Goal: Communication & Community: Answer question/provide support

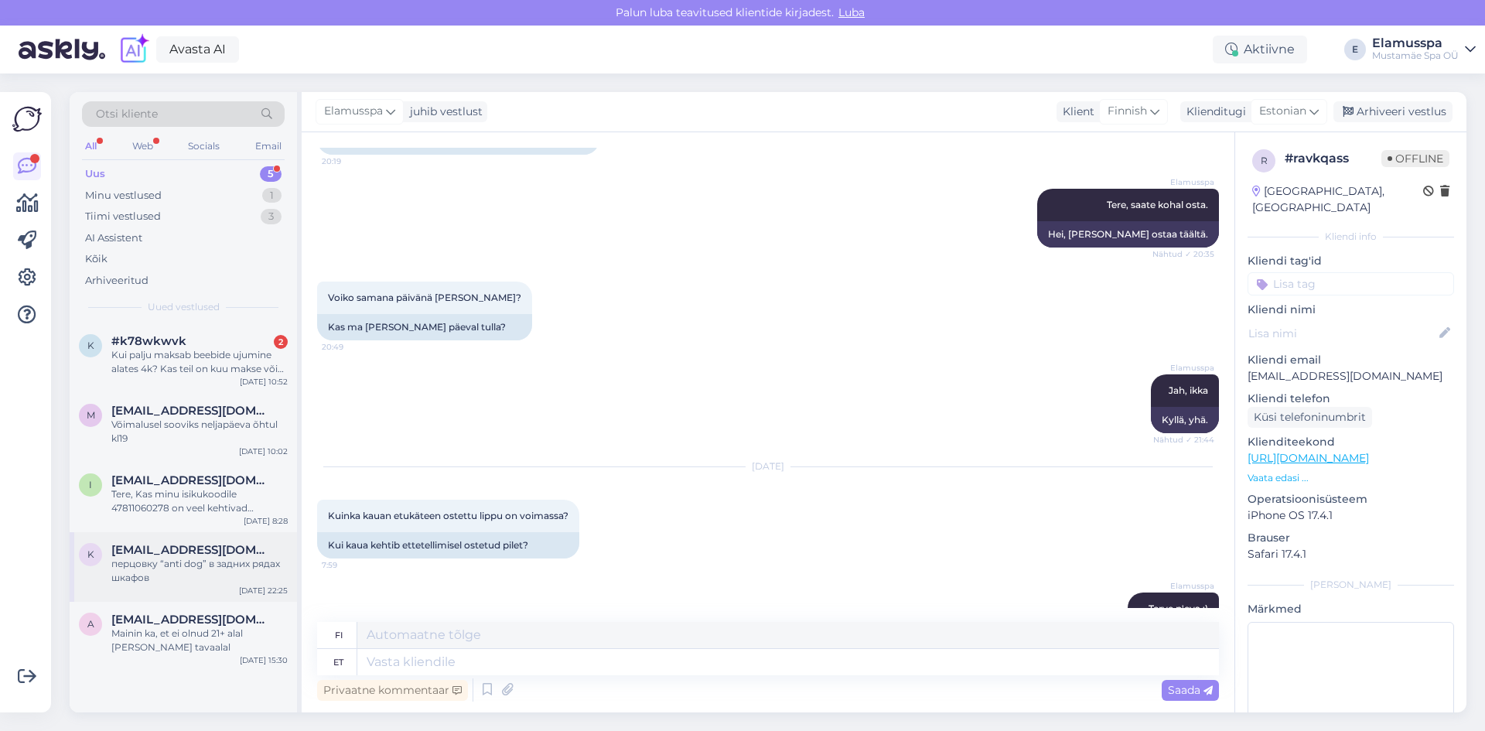
scroll to position [194, 0]
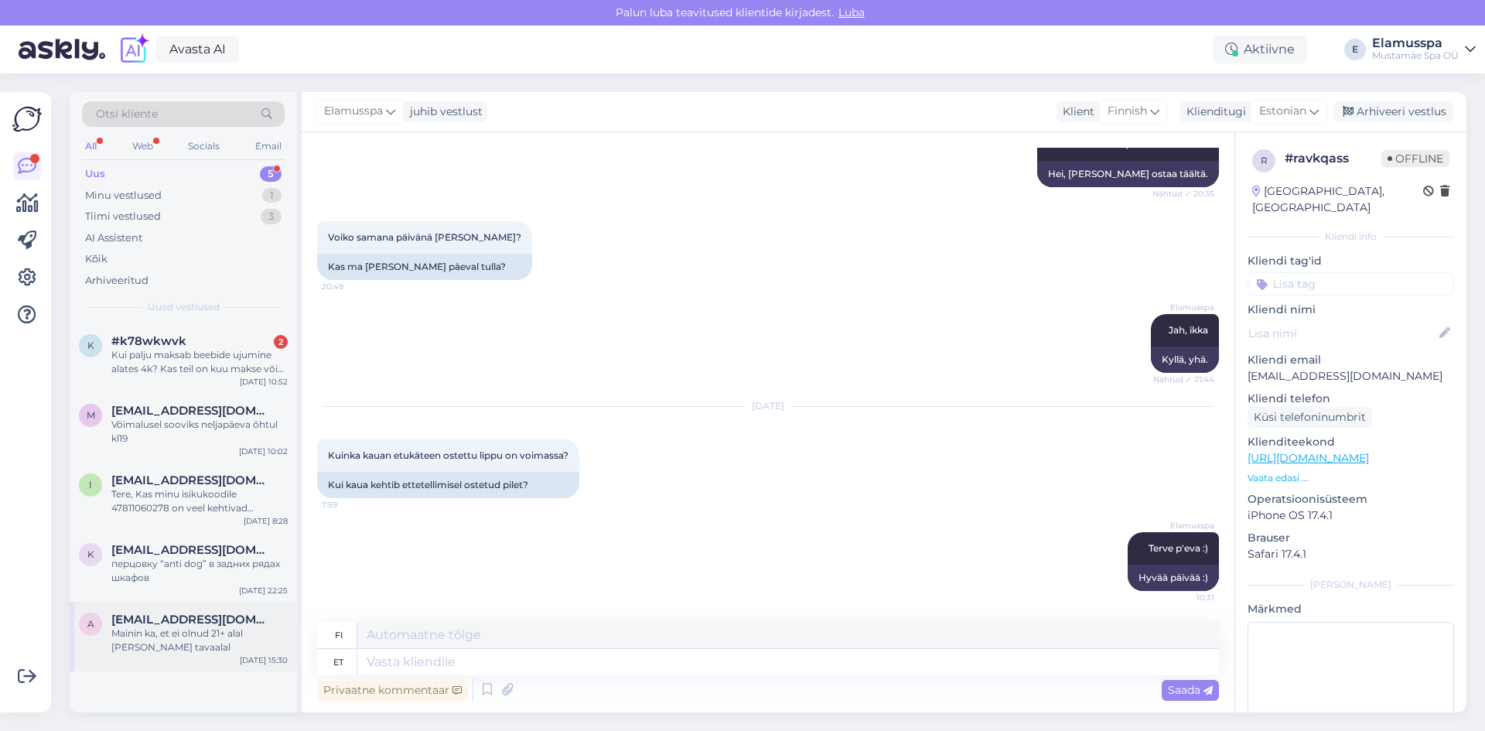
click at [198, 634] on div "Mainin ka, et ei olnud 21+ alal [PERSON_NAME] tavaalal" at bounding box center [199, 641] width 176 height 28
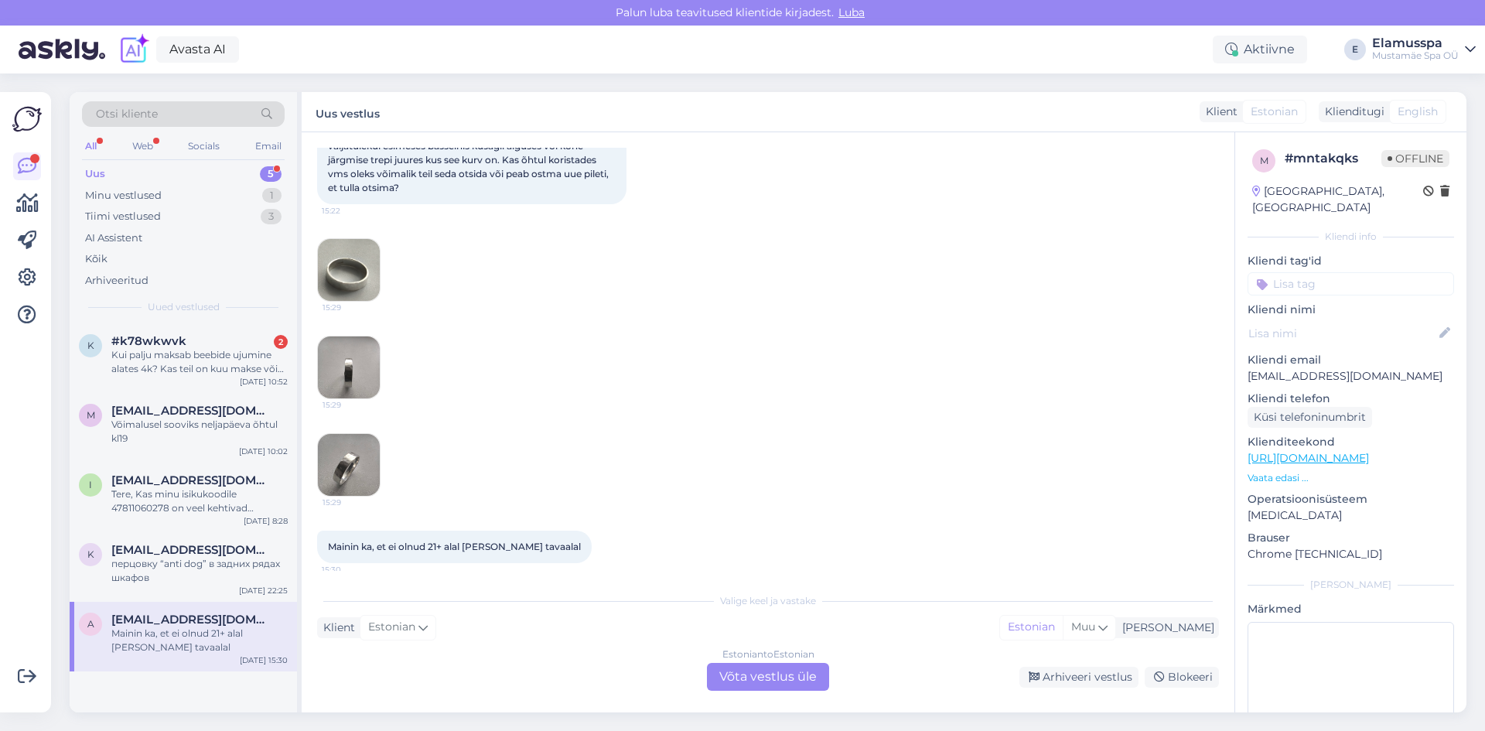
scroll to position [203, 0]
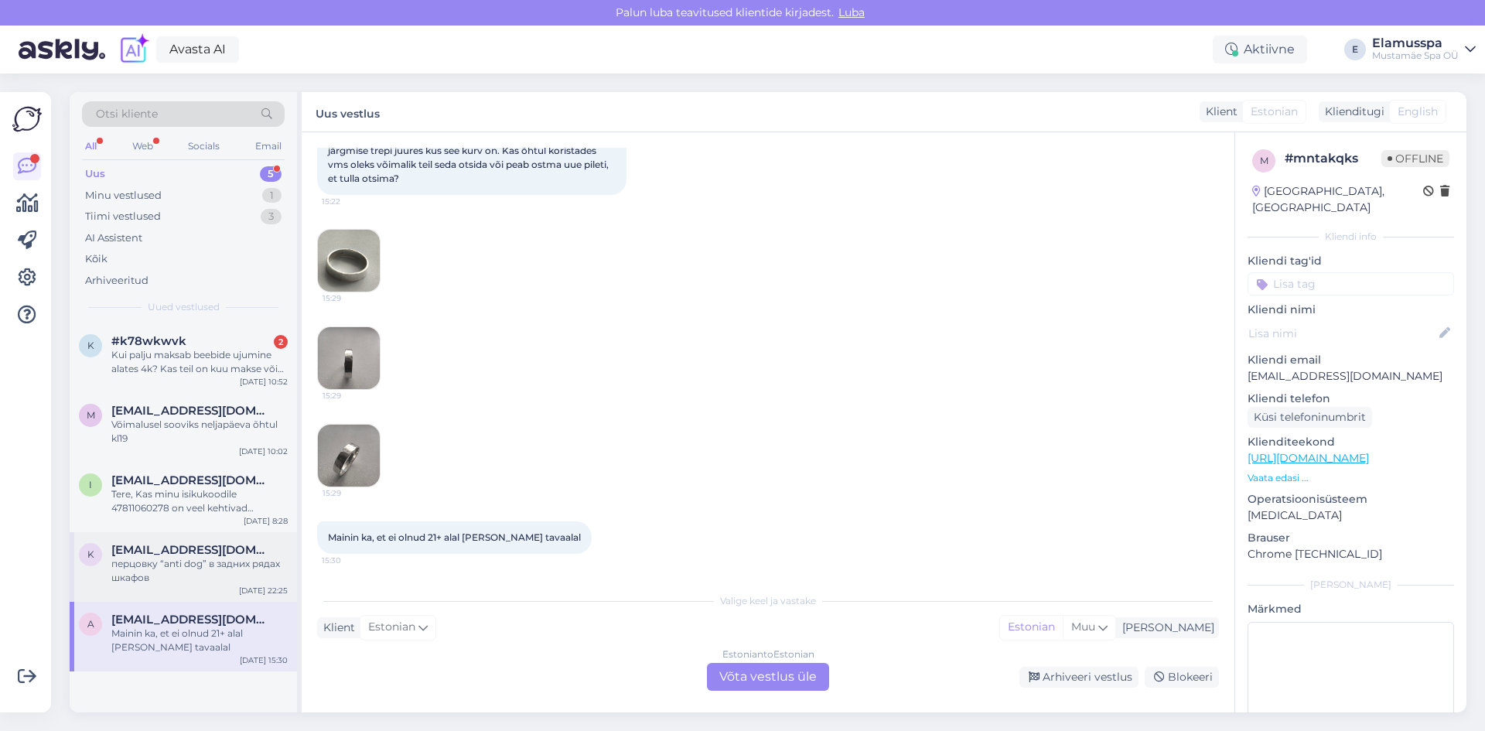
click at [219, 562] on div "перцовку “anti dog” в задних рядах шкафов" at bounding box center [199, 571] width 176 height 28
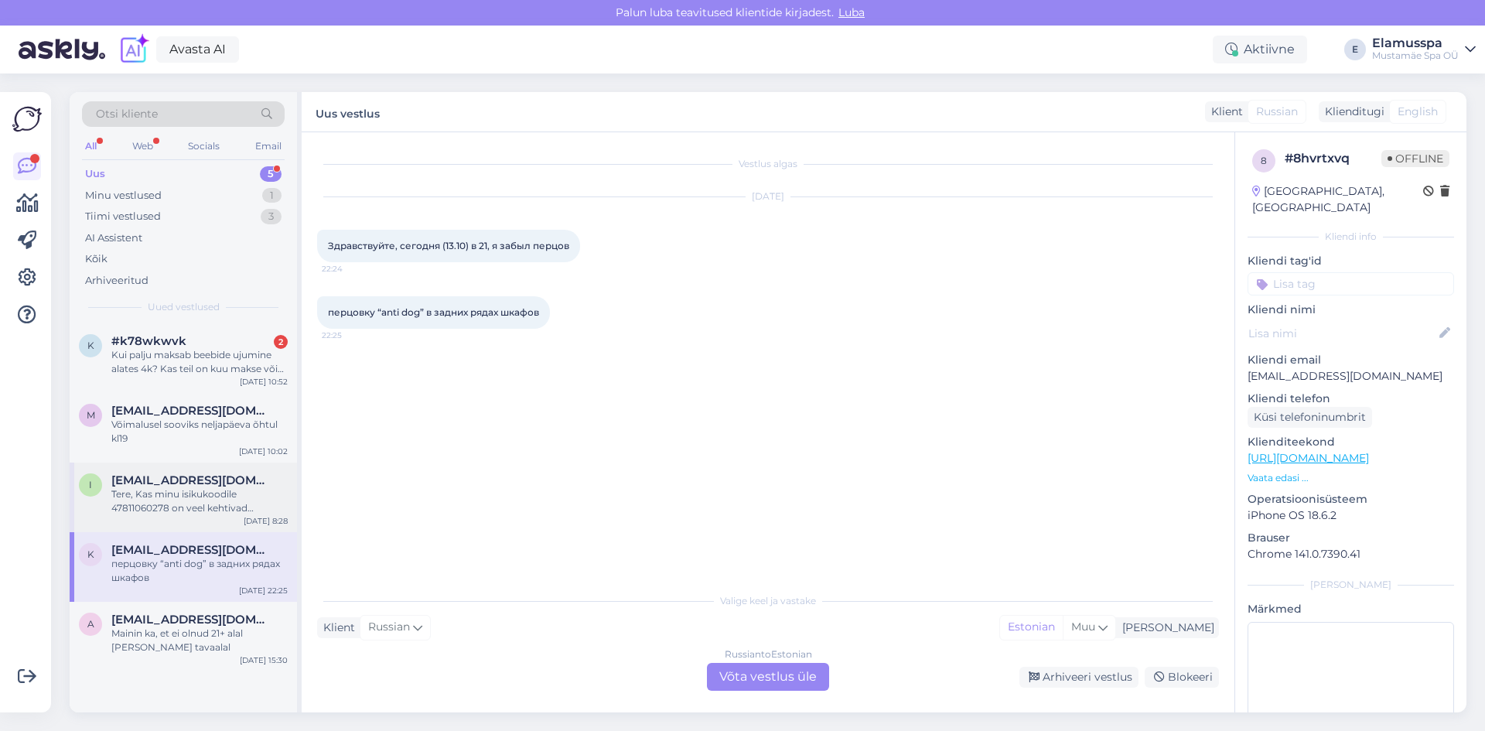
click at [192, 493] on div "Tere, Kas minu isikukoodile 47811060278 on veel kehtivad pääsmed või ei ole? Lu…" at bounding box center [199, 501] width 176 height 28
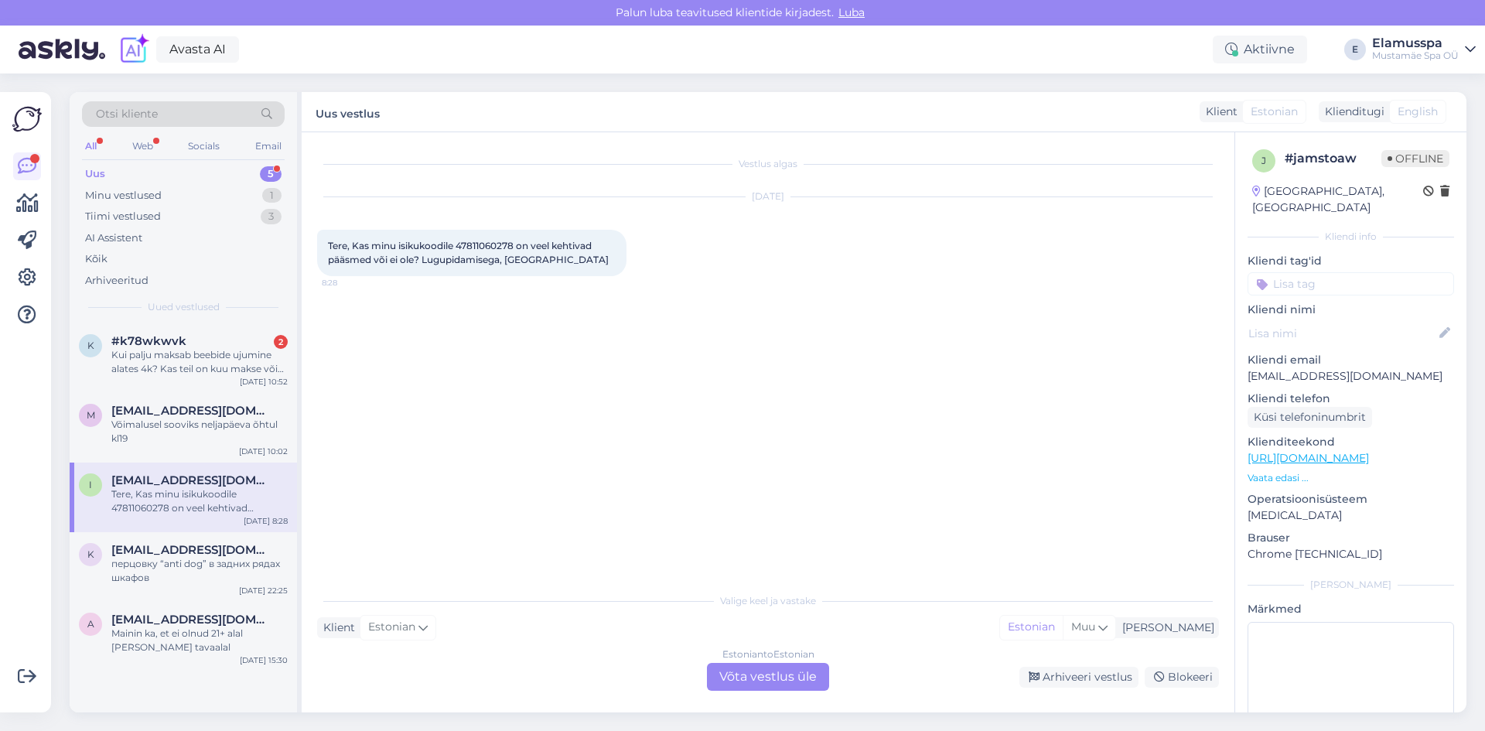
click at [818, 679] on div "Estonian to Estonian Võta vestlus üle" at bounding box center [768, 677] width 122 height 28
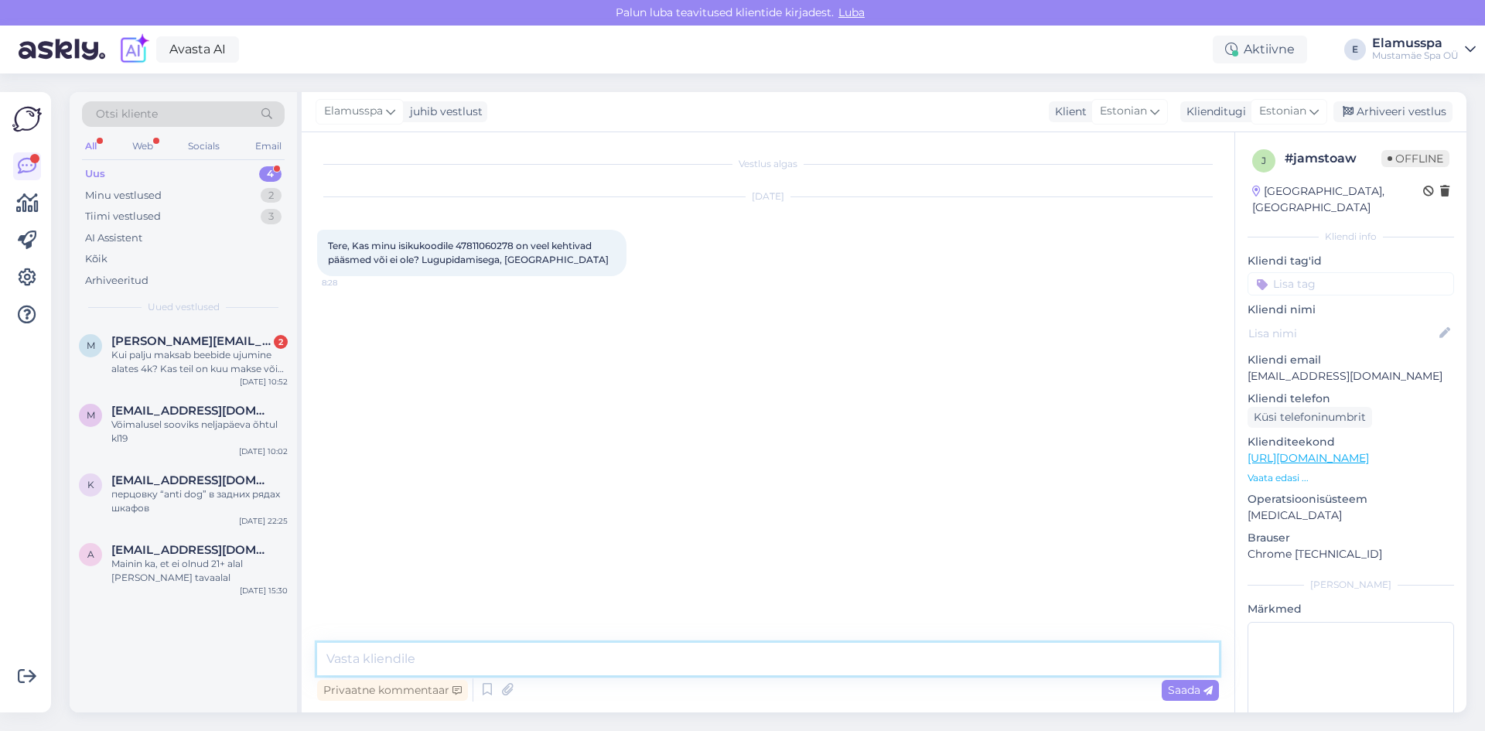
click at [797, 647] on textarea at bounding box center [768, 659] width 902 height 32
type textarea "Tere, Inna! Teil on veel 9 kehtivat p''set elamus spaase, saate neid kasutada E…"
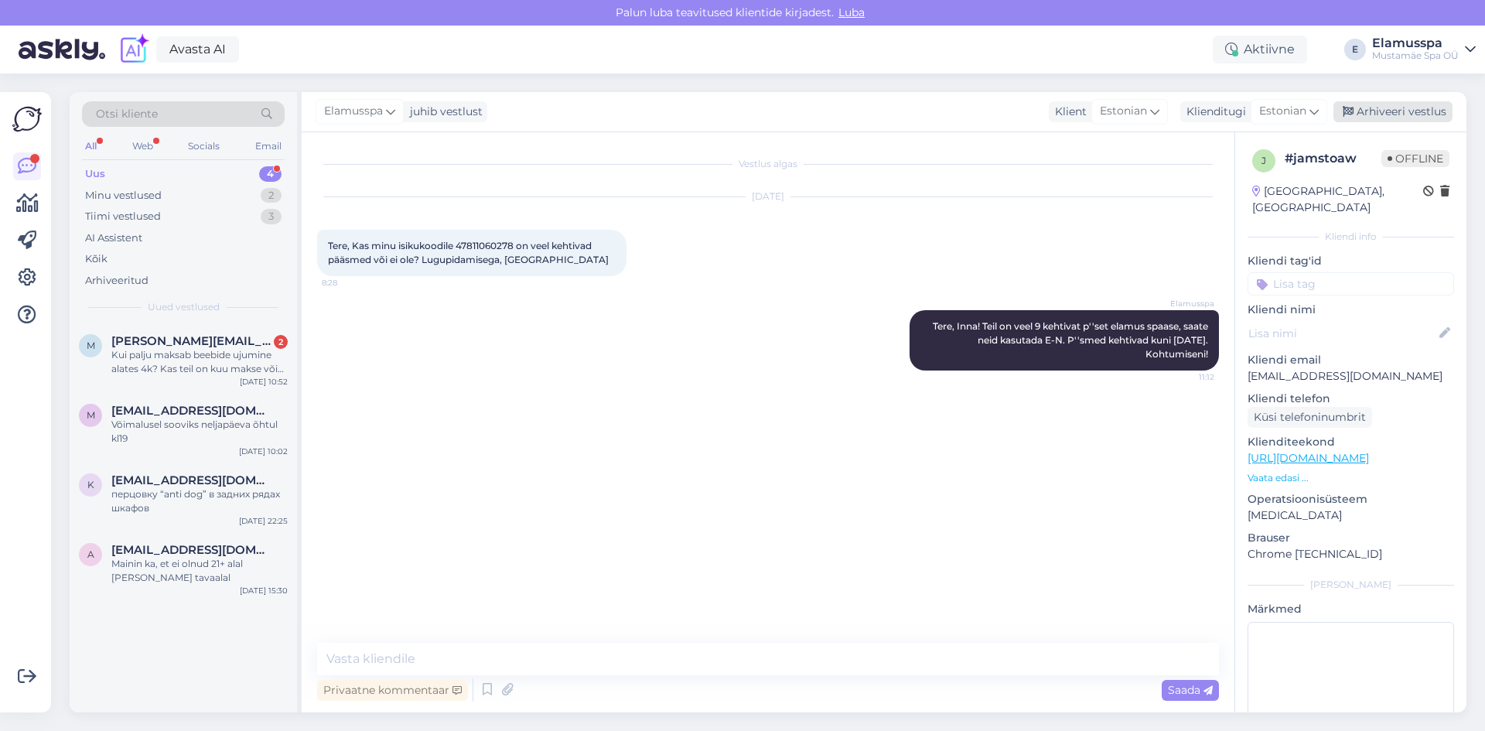
click at [1389, 108] on div "Arhiveeri vestlus" at bounding box center [1392, 111] width 119 height 21
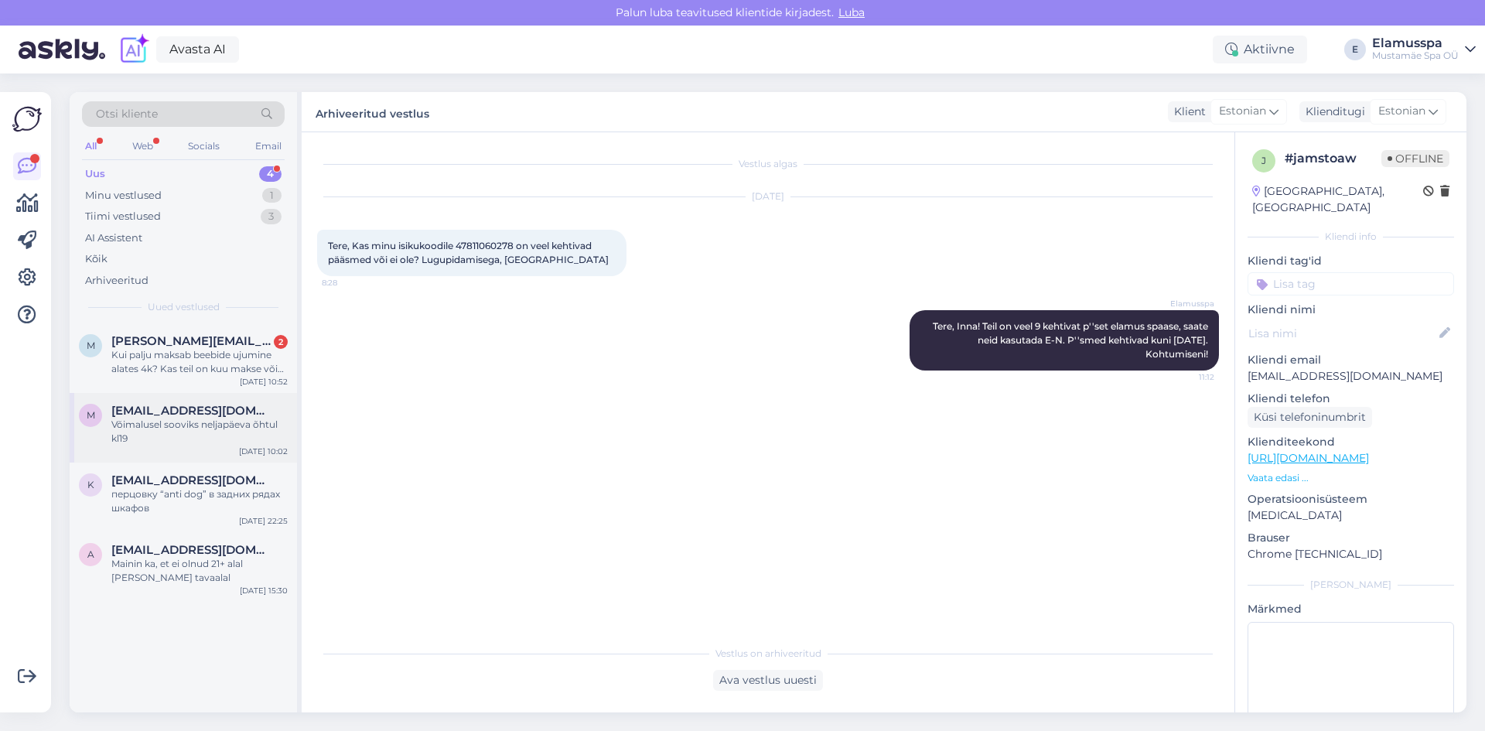
click at [166, 432] on div "Võimalusel sooviks neljapäeva õhtul kl19" at bounding box center [199, 432] width 176 height 28
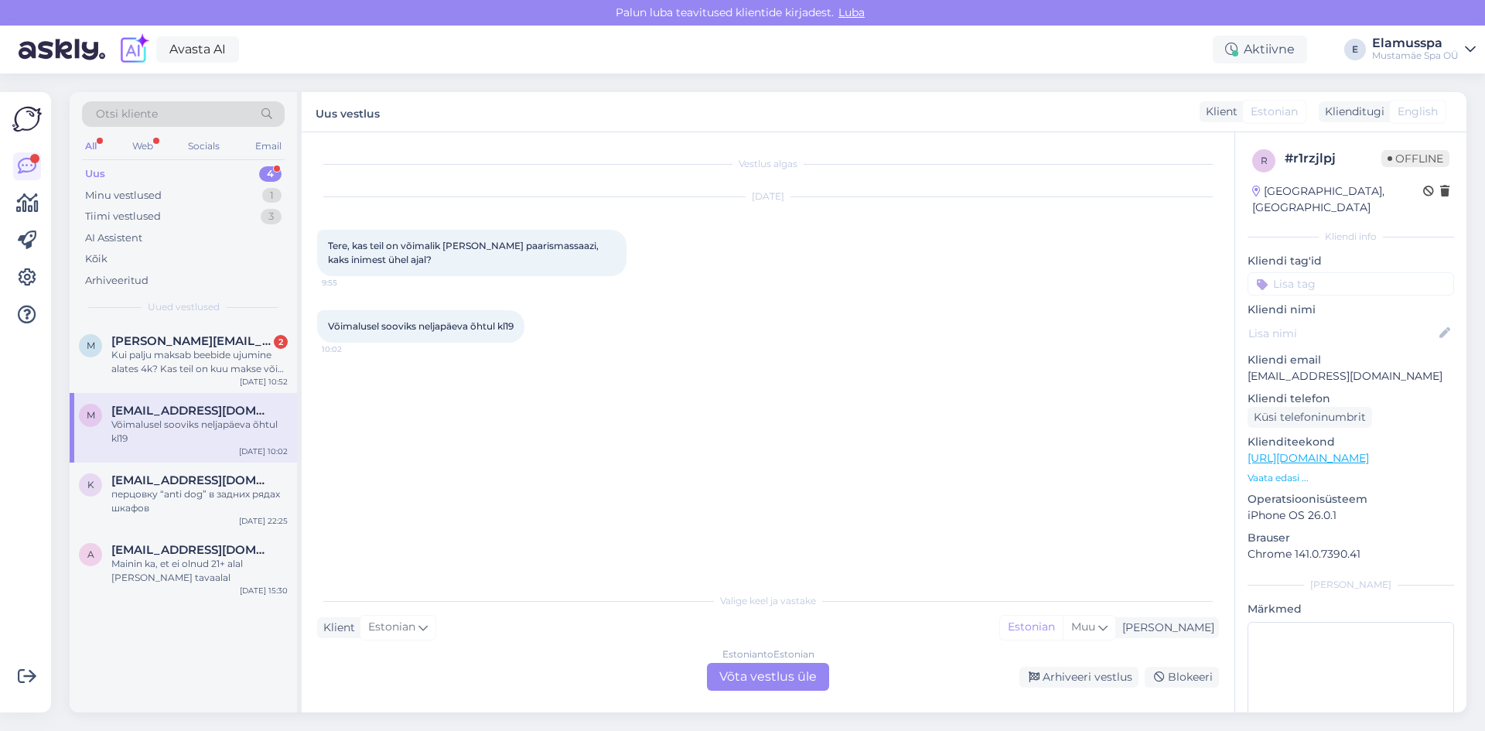
click at [752, 676] on div "Estonian to Estonian Võta vestlus üle" at bounding box center [768, 677] width 122 height 28
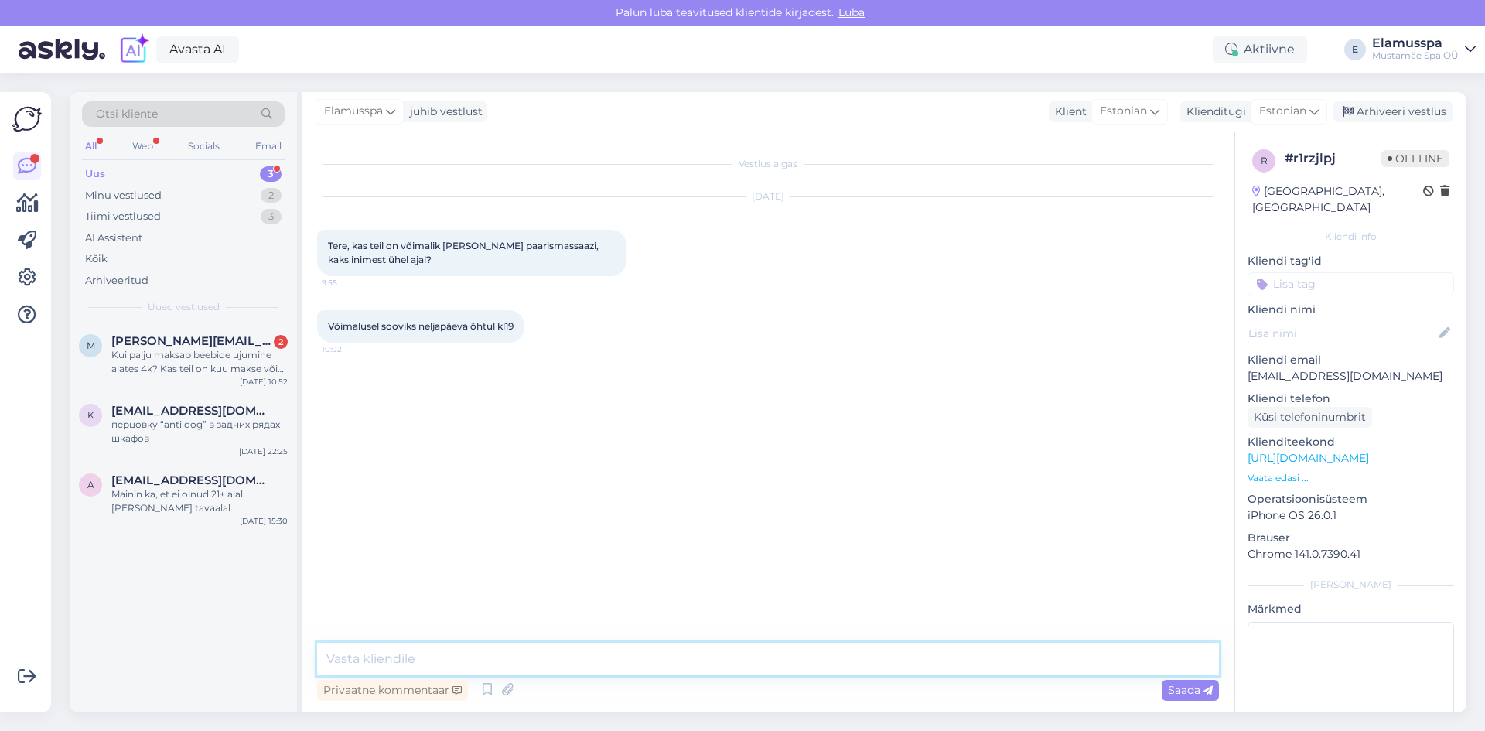
click at [713, 666] on textarea at bounding box center [768, 659] width 902 height 32
click at [652, 659] on textarea "Tere! Kahjuks paarismasasaazi teenust me ei paku, k[ll aga on v]imalik broneeri…" at bounding box center [768, 659] width 902 height 32
click at [723, 661] on textarea "Tere! Kahjuks paarismasasaazi teenust me ei paku, [PERSON_NAME] aga on v]imalik…" at bounding box center [768, 659] width 902 height 32
click at [1060, 667] on textarea "Tere! Kahjuks paarismasasaazi teenust me ei paku, [PERSON_NAME] aga on võimalik…" at bounding box center [768, 659] width 902 height 32
type textarea "Tere! Kahjuks paarismasasaazi teenust me ei paku, [PERSON_NAME] aga on võimalik…"
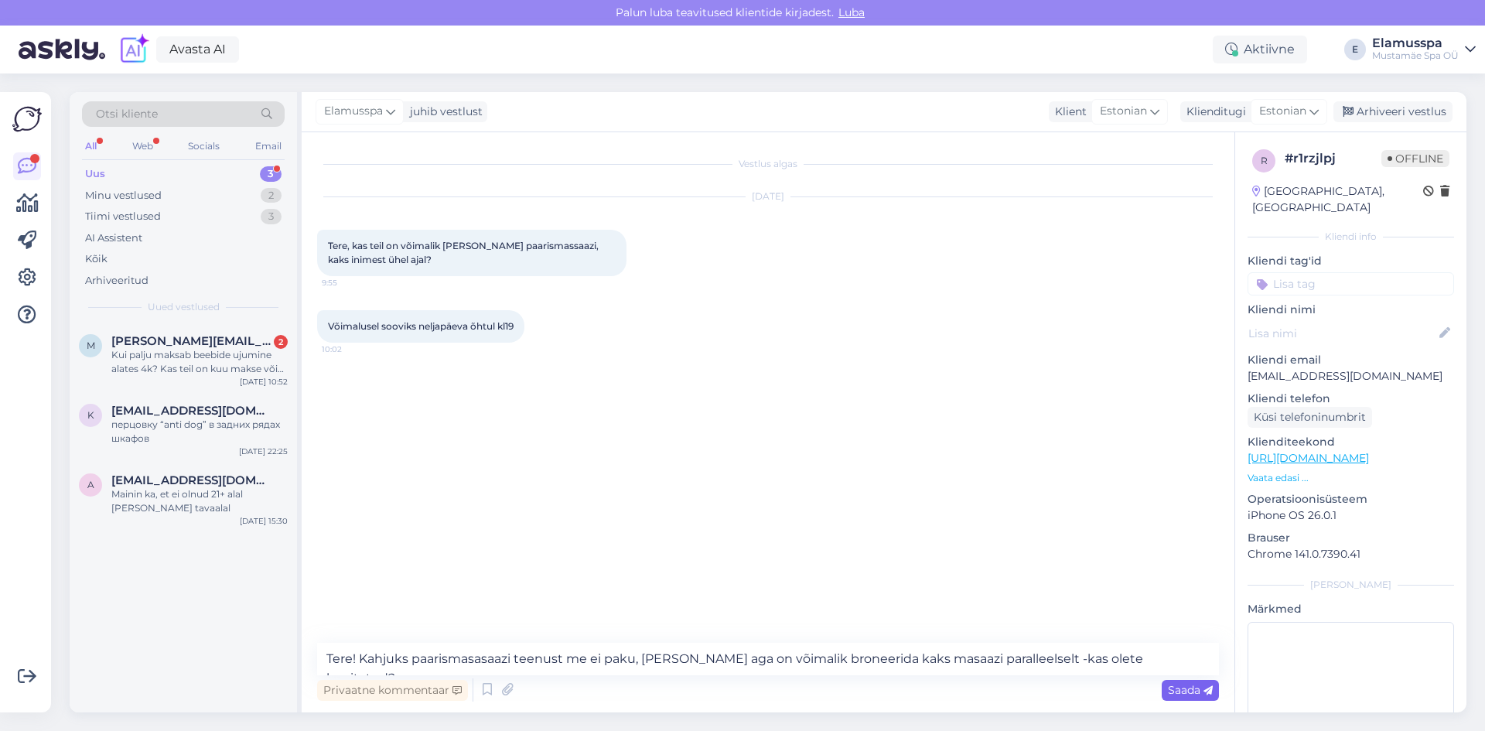
click at [1185, 681] on div "Saada" at bounding box center [1190, 690] width 57 height 21
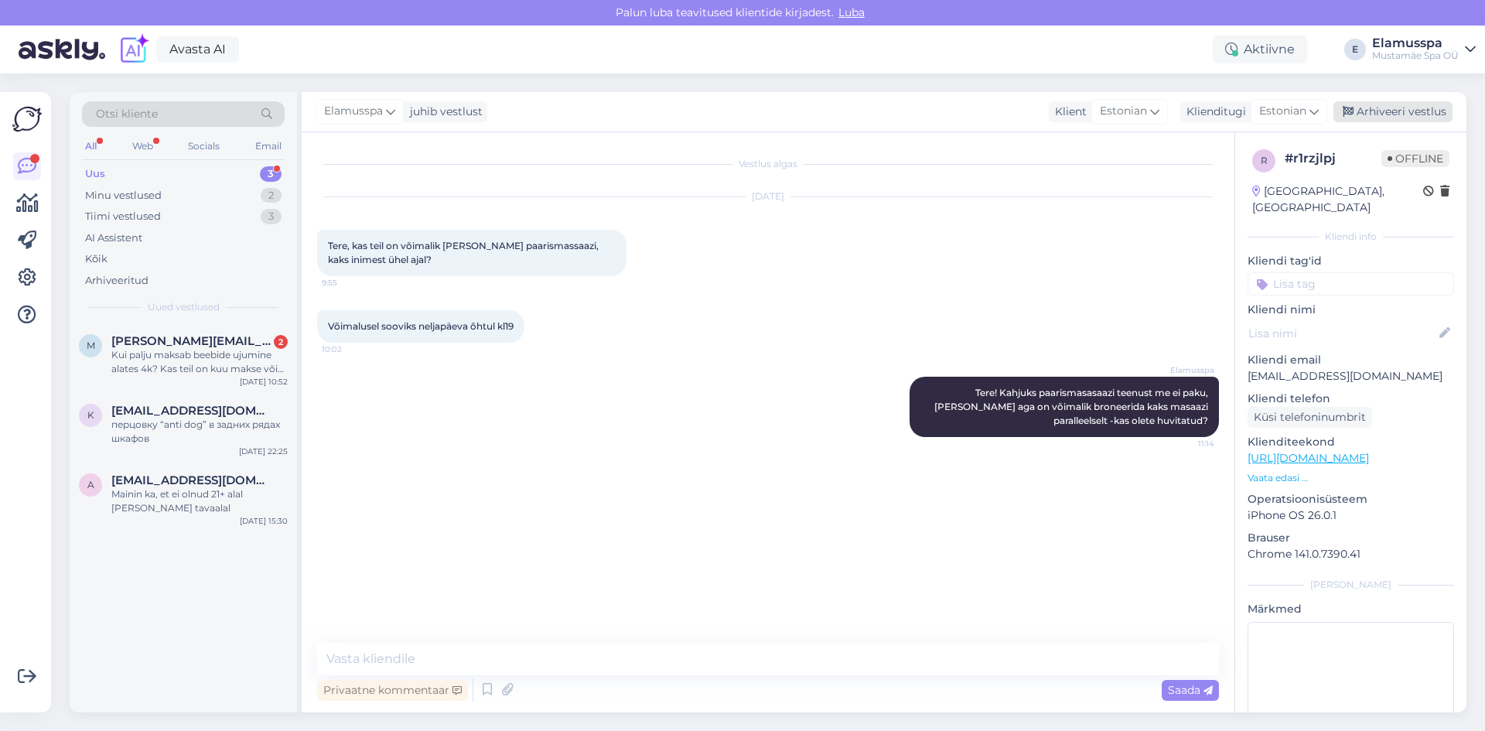
click at [1360, 107] on div "Arhiveeri vestlus" at bounding box center [1392, 111] width 119 height 21
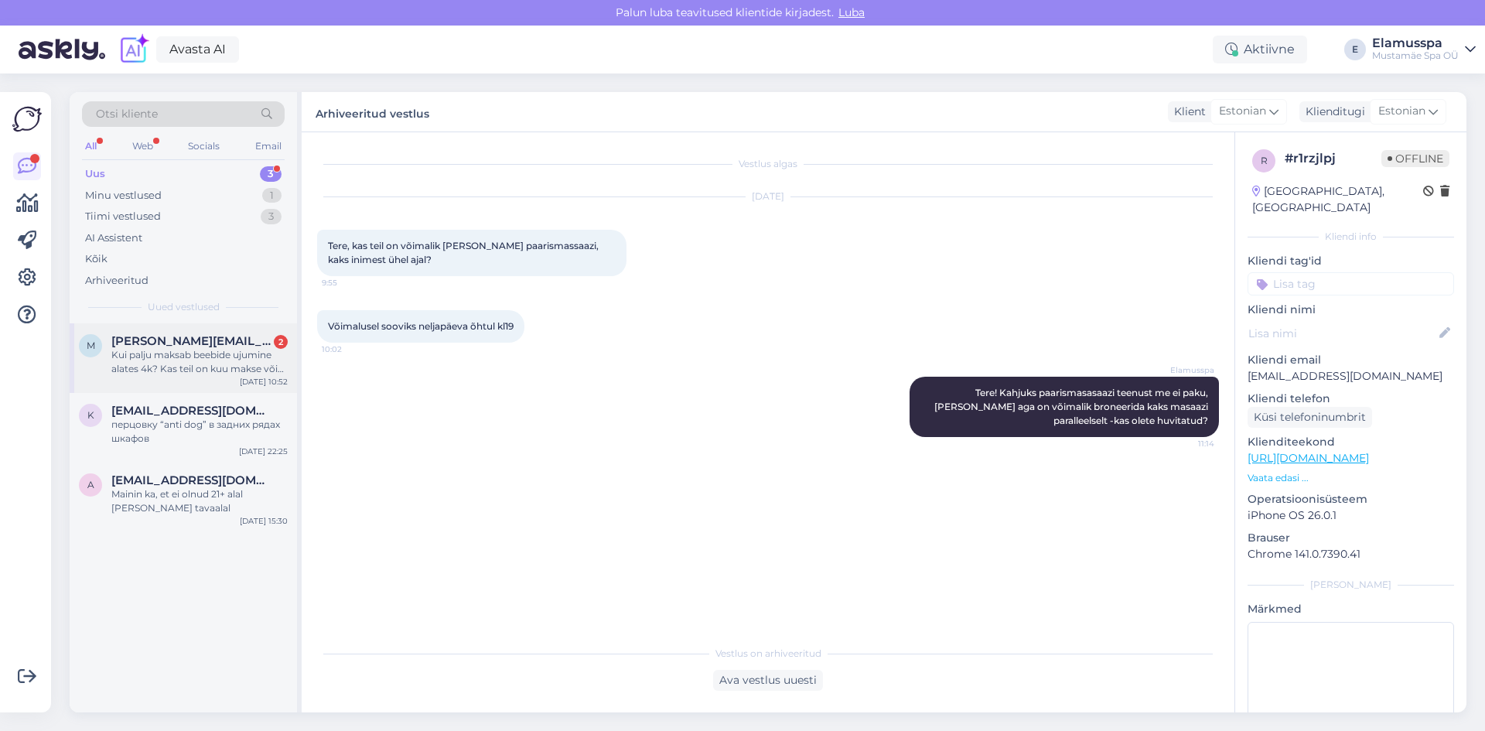
click at [153, 341] on span "[PERSON_NAME][EMAIL_ADDRESS][DOMAIN_NAME]" at bounding box center [191, 341] width 161 height 14
